Goal: Information Seeking & Learning: Learn about a topic

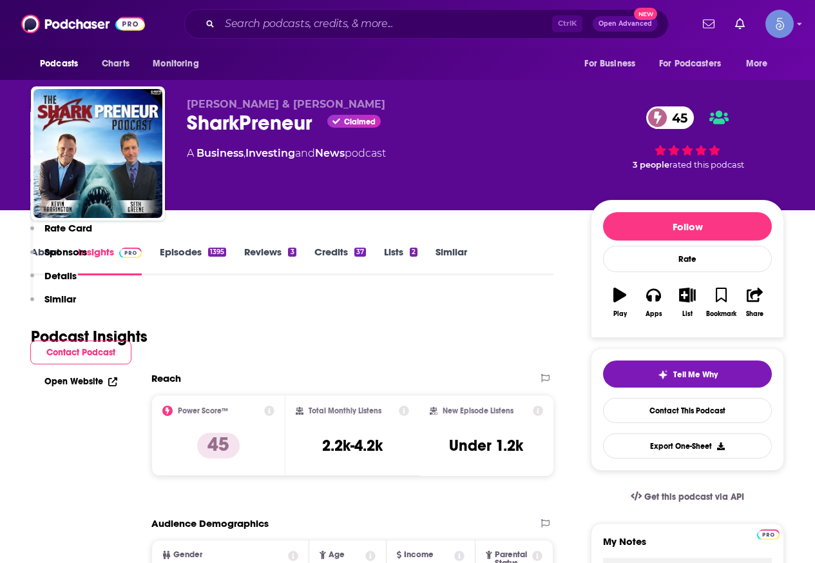
scroll to position [492, 0]
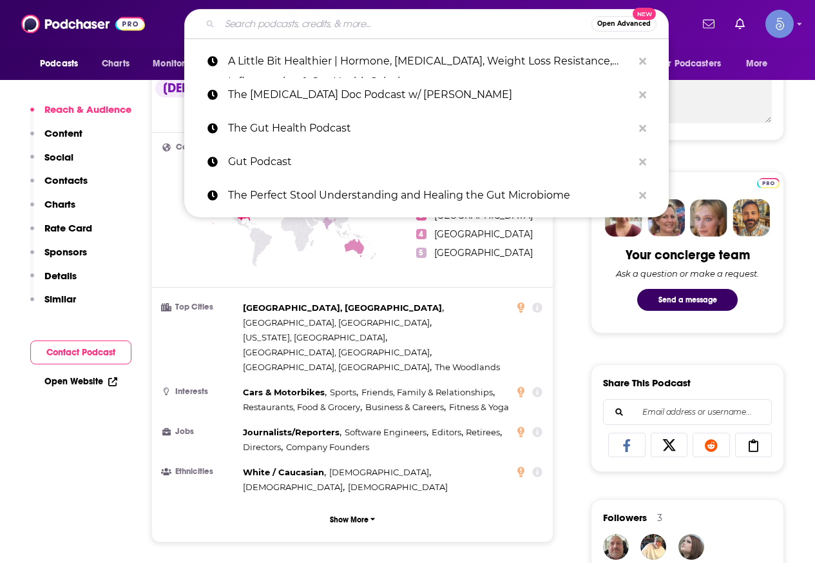
click at [256, 25] on input "Search podcasts, credits, & more..." at bounding box center [406, 24] width 372 height 21
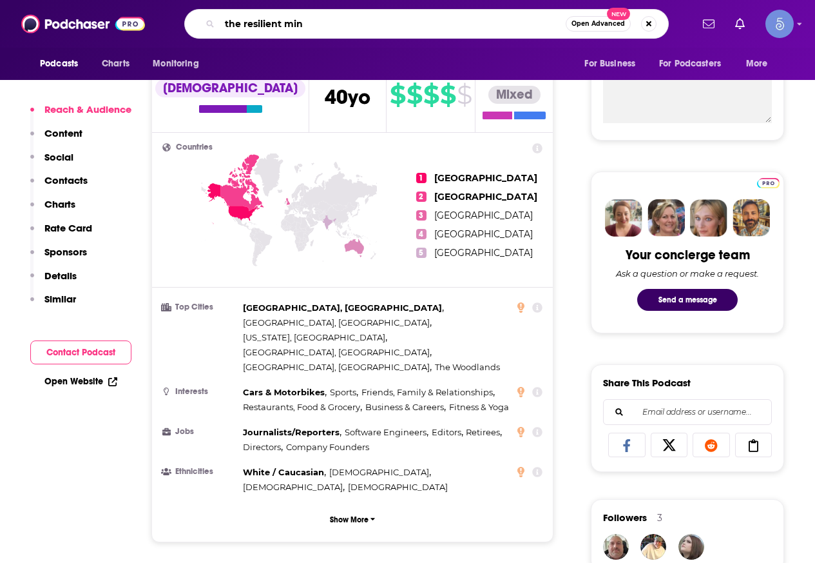
type input "the resilient mind"
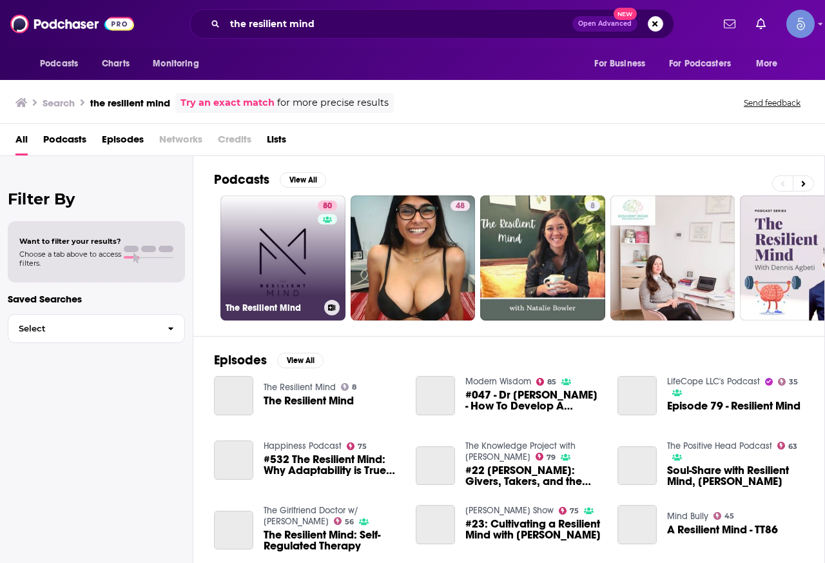
click at [292, 264] on link "80 The Resilient Mind" at bounding box center [282, 257] width 125 height 125
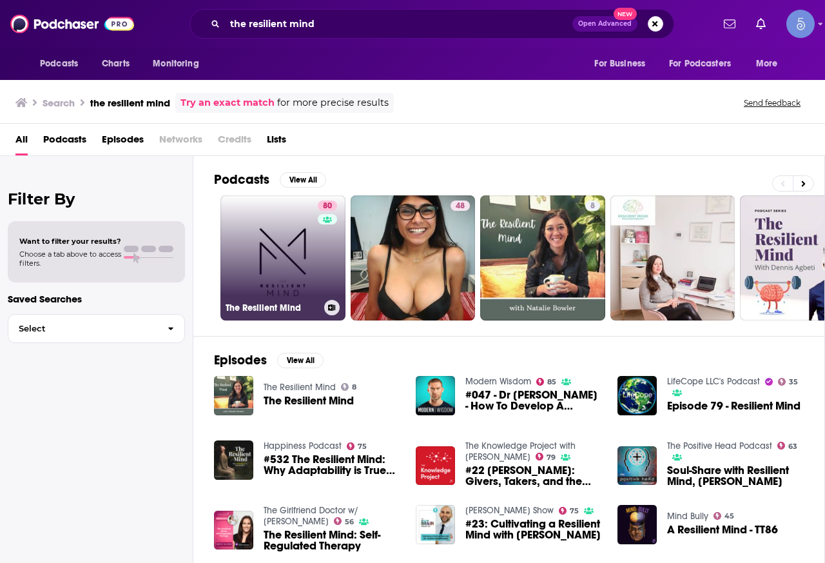
click at [270, 249] on link "80 The Resilient Mind" at bounding box center [282, 257] width 125 height 125
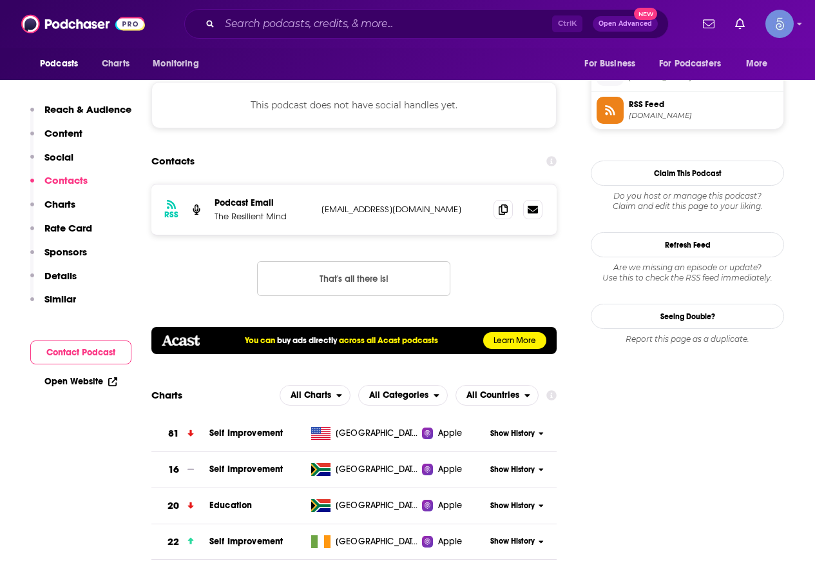
scroll to position [1160, 0]
